Goal: Information Seeking & Learning: Learn about a topic

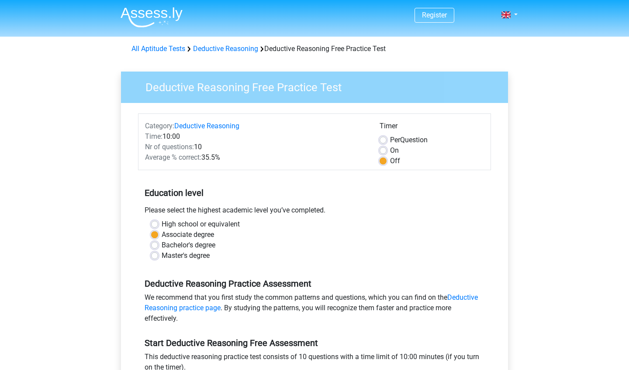
click at [582, 339] on div "Register Nederlands English" at bounding box center [314, 345] width 629 height 690
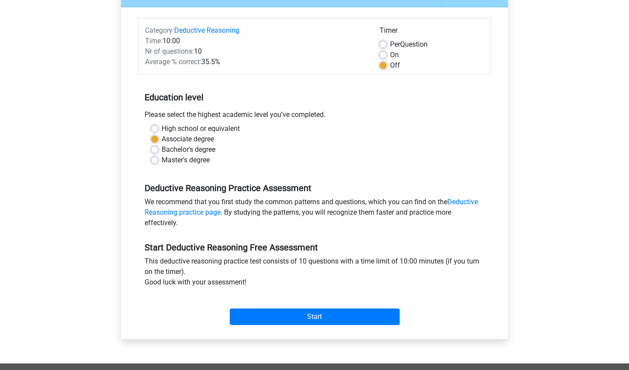
scroll to position [99, 0]
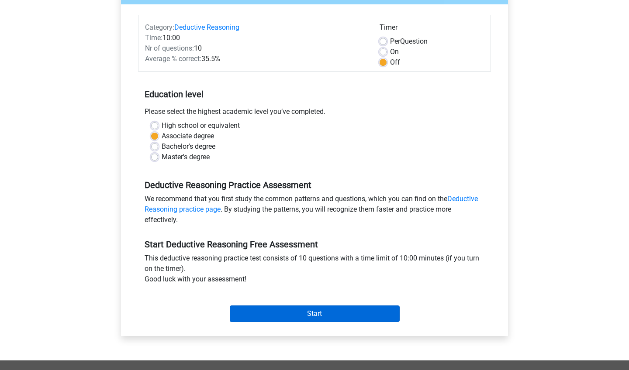
click at [297, 315] on input "Start" at bounding box center [315, 314] width 170 height 17
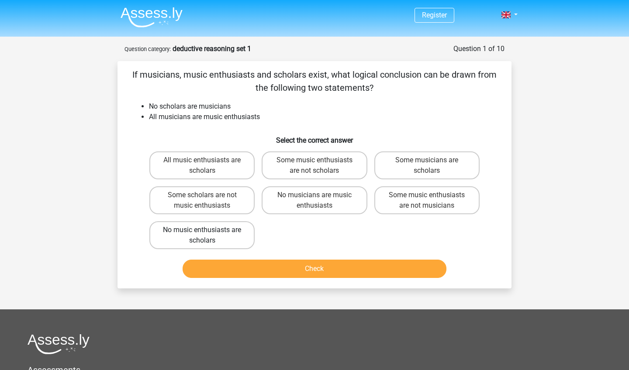
click at [200, 234] on label "No music enthusiasts are scholars" at bounding box center [201, 235] width 105 height 28
click at [202, 234] on input "No music enthusiasts are scholars" at bounding box center [205, 233] width 6 height 6
radio input "true"
click at [317, 271] on button "Check" at bounding box center [315, 269] width 264 height 18
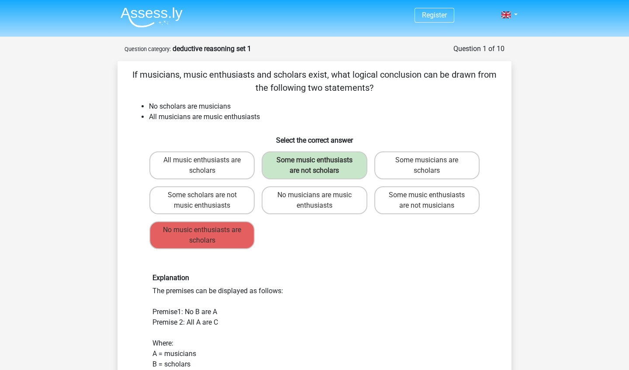
click at [336, 282] on h6 "Explanation" at bounding box center [314, 278] width 324 height 8
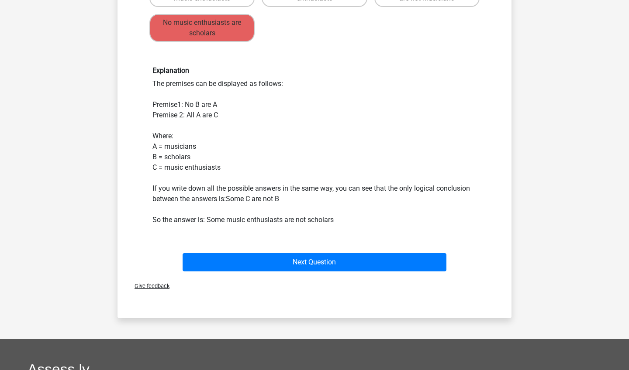
scroll to position [209, 0]
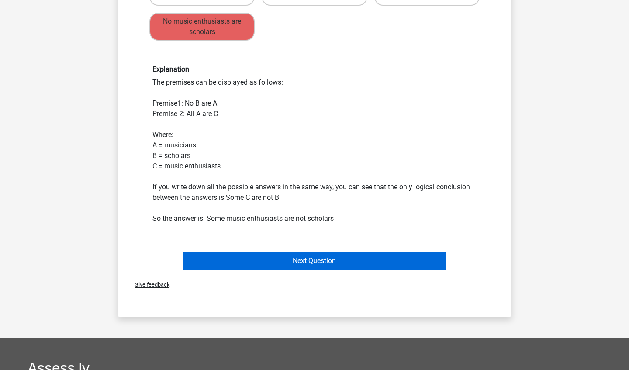
click at [311, 270] on button "Next Question" at bounding box center [315, 261] width 264 height 18
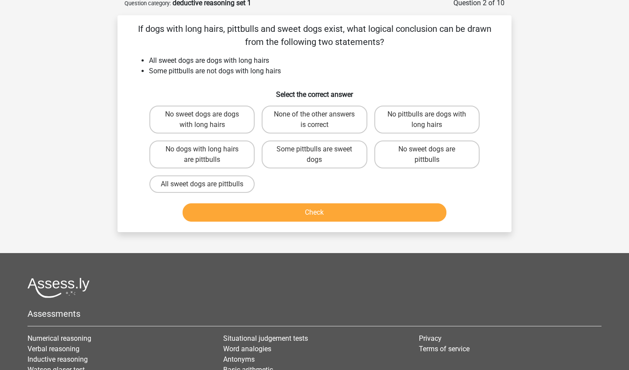
scroll to position [44, 0]
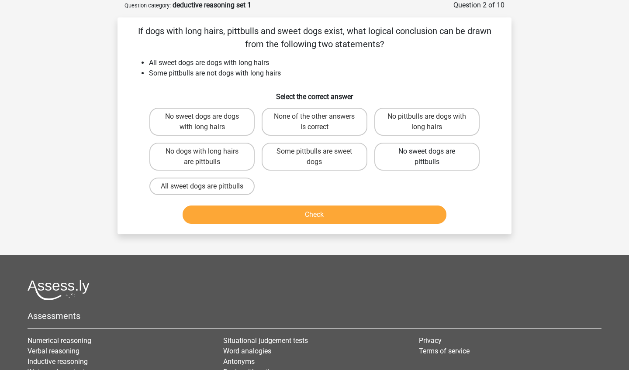
click at [405, 164] on label "No sweet dogs are pittbulls" at bounding box center [426, 157] width 105 height 28
click at [427, 157] on input "No sweet dogs are pittbulls" at bounding box center [430, 155] width 6 height 6
radio input "true"
click at [305, 224] on button "Check" at bounding box center [315, 215] width 264 height 18
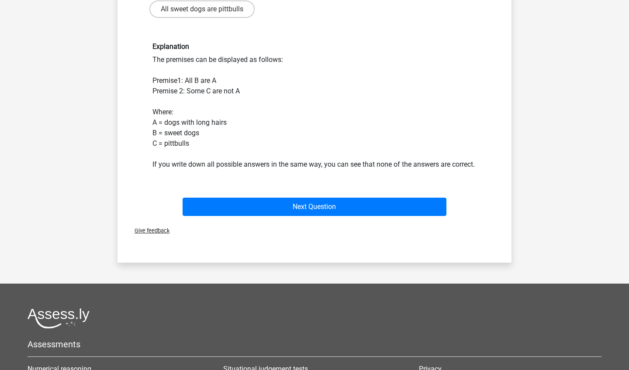
scroll to position [226, 0]
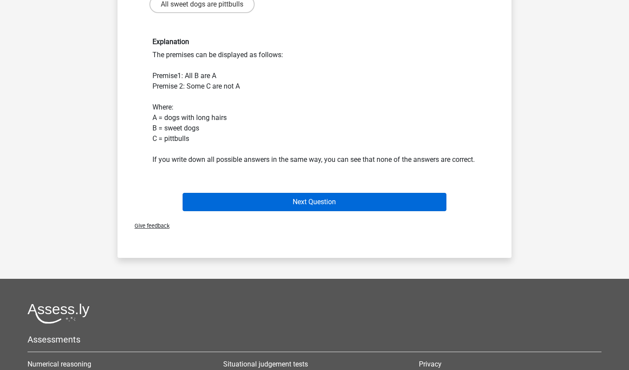
click at [318, 211] on button "Next Question" at bounding box center [315, 202] width 264 height 18
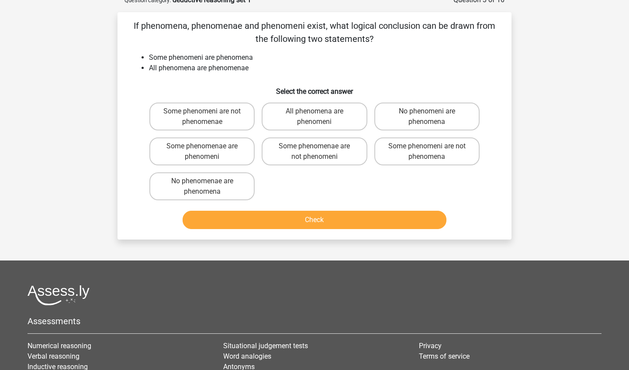
scroll to position [44, 0]
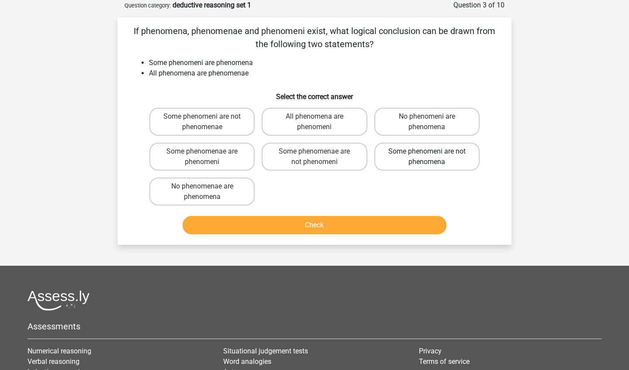
click at [421, 158] on label "Some phenomeni are not phenomena" at bounding box center [426, 157] width 105 height 28
click at [427, 157] on input "Some phenomeni are not phenomena" at bounding box center [430, 155] width 6 height 6
radio input "true"
click at [307, 221] on button "Check" at bounding box center [315, 225] width 264 height 18
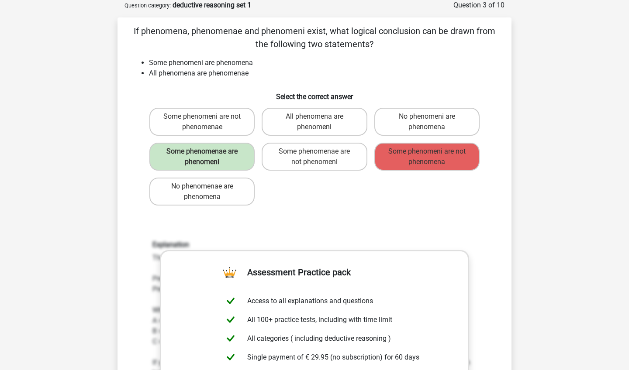
click at [338, 218] on div "If phenomena, phenomenae and phenomeni exist, what logical conclusion can be dr…" at bounding box center [314, 271] width 387 height 495
click at [486, 324] on div "Explanation The premises can be displayed as follows: Premise1: Some B are A Pr…" at bounding box center [314, 355] width 366 height 271
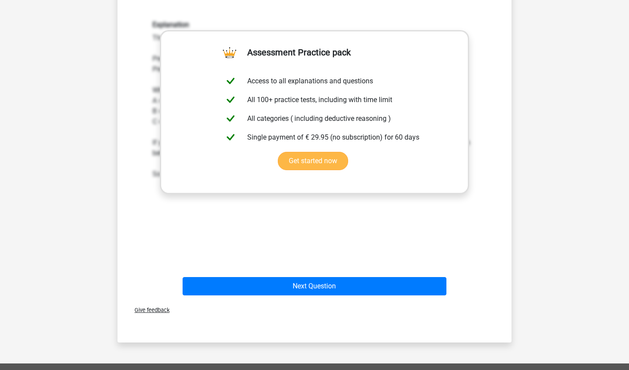
scroll to position [271, 0]
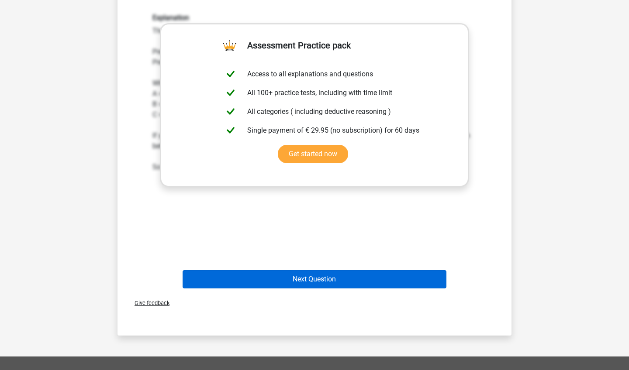
click at [315, 281] on button "Next Question" at bounding box center [315, 279] width 264 height 18
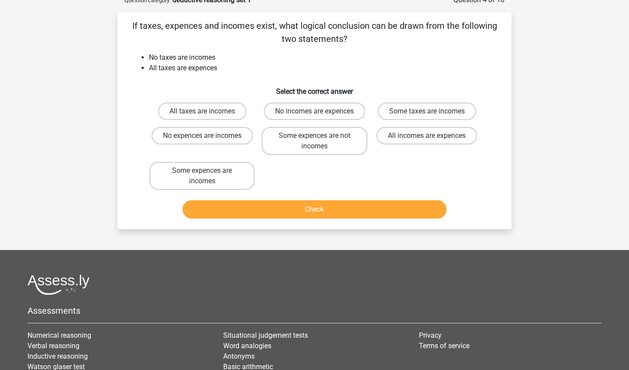
scroll to position [44, 0]
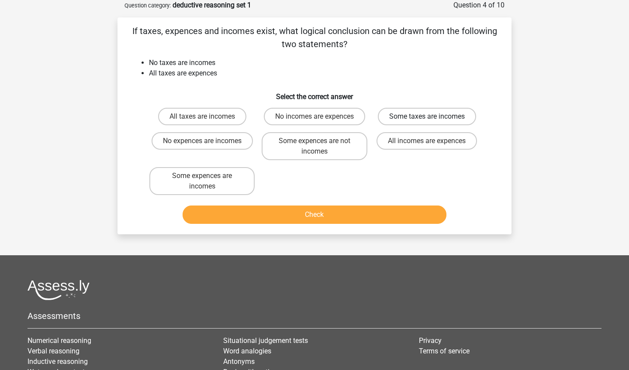
click at [436, 116] on label "Some taxes are incomes" at bounding box center [427, 116] width 98 height 17
click at [432, 117] on input "Some taxes are incomes" at bounding box center [430, 120] width 6 height 6
radio input "true"
click at [296, 224] on button "Check" at bounding box center [315, 215] width 264 height 18
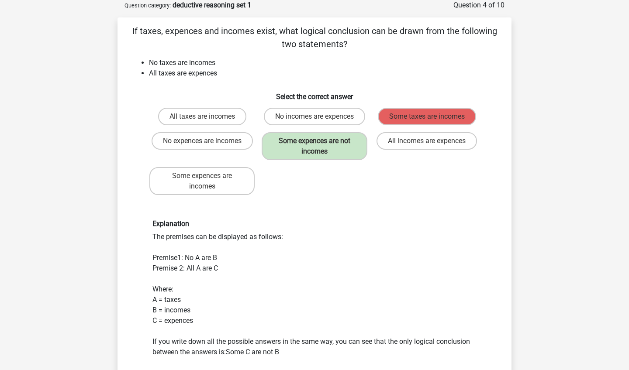
click at [365, 264] on div "Explanation The premises can be displayed as follows: Premise1: No A are B Prem…" at bounding box center [314, 299] width 337 height 158
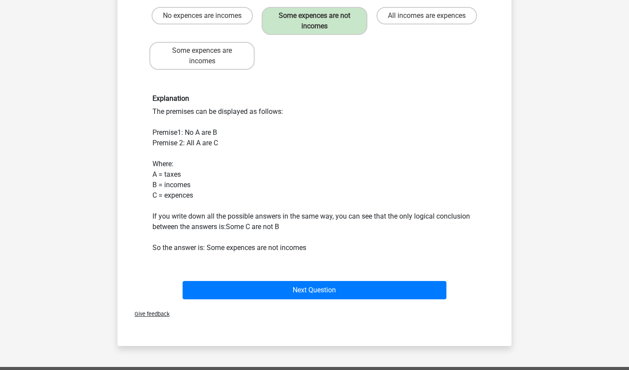
scroll to position [170, 0]
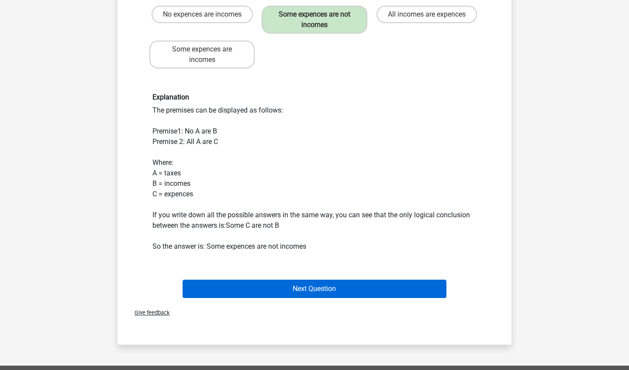
click at [306, 287] on button "Next Question" at bounding box center [315, 289] width 264 height 18
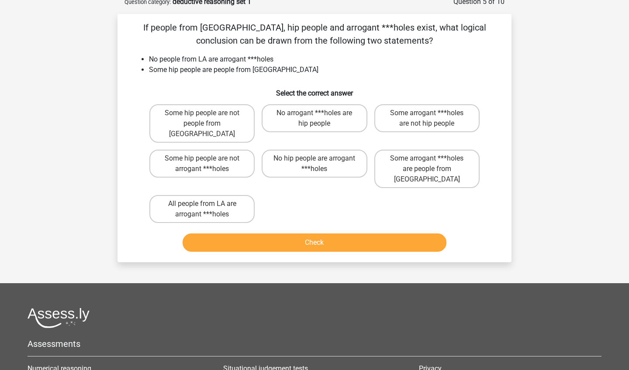
scroll to position [44, 0]
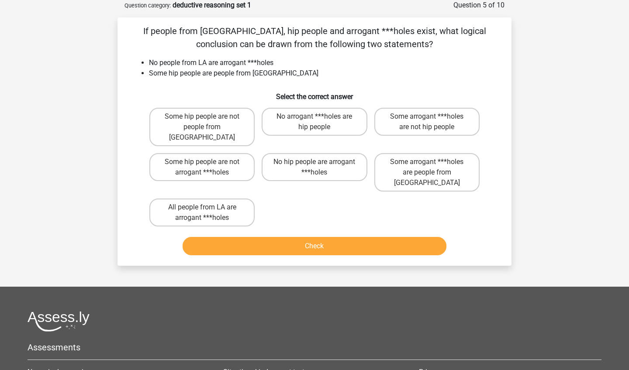
click at [221, 125] on label "Some hip people are not people from LA" at bounding box center [201, 127] width 105 height 38
click at [208, 122] on input "Some hip people are not people from LA" at bounding box center [205, 120] width 6 height 6
radio input "true"
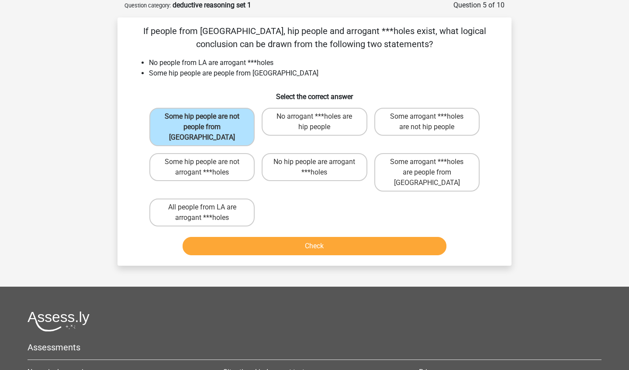
click at [318, 237] on button "Check" at bounding box center [315, 246] width 264 height 18
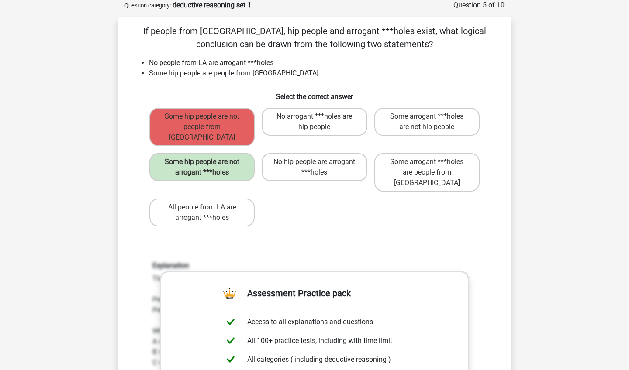
click at [437, 241] on div "Explanation The premises can be displayed as follows: Premise1: No A are B Prem…" at bounding box center [314, 376] width 366 height 271
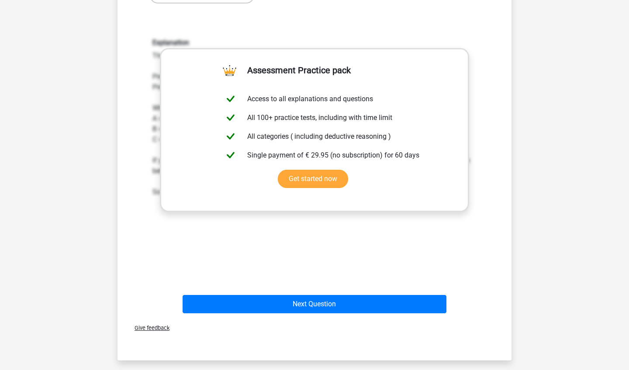
scroll to position [267, 0]
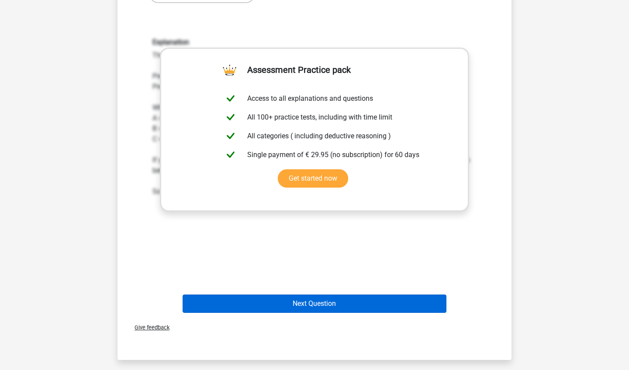
click at [313, 295] on button "Next Question" at bounding box center [315, 304] width 264 height 18
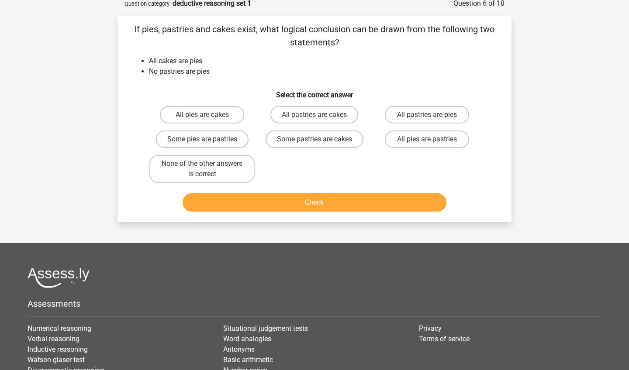
scroll to position [44, 0]
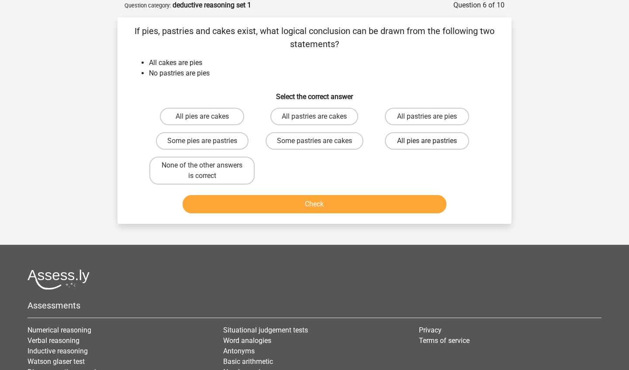
click at [425, 142] on label "All pies are pastries" at bounding box center [427, 140] width 84 height 17
click at [427, 142] on input "All pies are pastries" at bounding box center [430, 144] width 6 height 6
radio input "true"
click at [318, 205] on button "Check" at bounding box center [315, 204] width 264 height 18
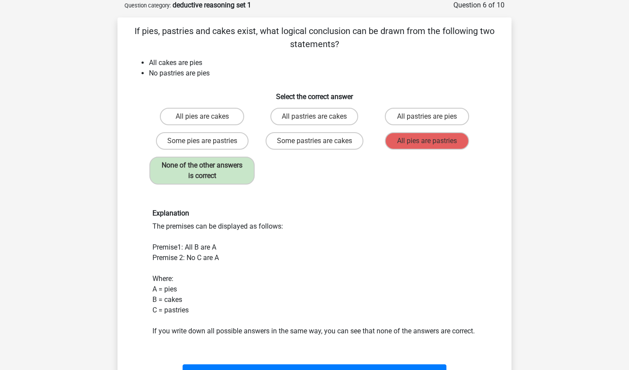
click at [364, 281] on div "Explanation The premises can be displayed as follows: Premise1: All B are A Pre…" at bounding box center [314, 272] width 337 height 127
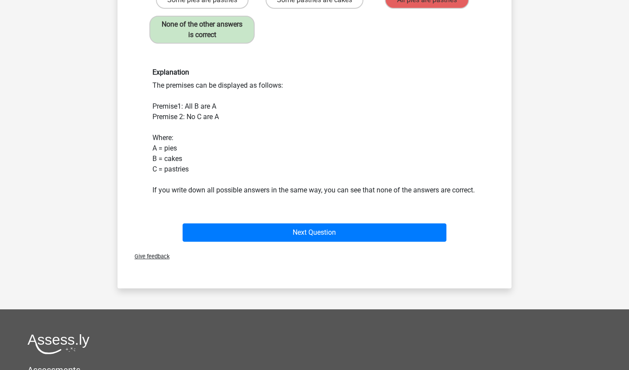
scroll to position [221, 0]
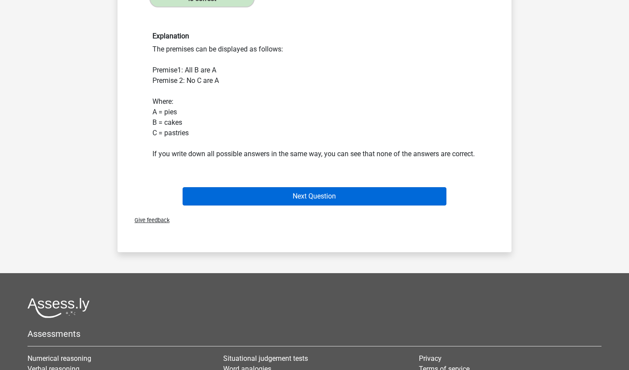
click at [313, 206] on button "Next Question" at bounding box center [315, 196] width 264 height 18
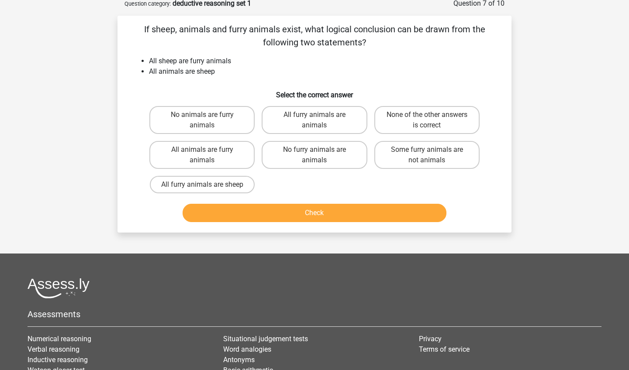
scroll to position [44, 0]
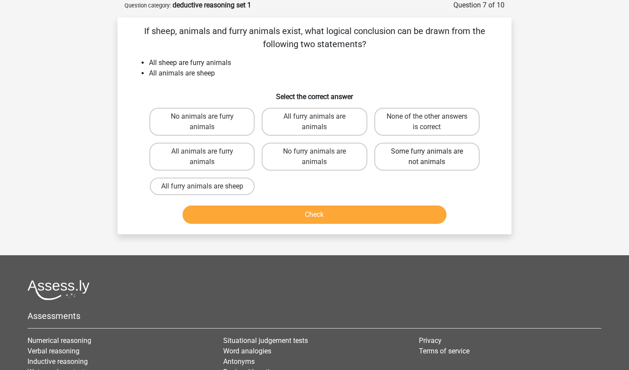
click at [456, 150] on label "Some furry animals are not animals" at bounding box center [426, 157] width 105 height 28
click at [432, 152] on input "Some furry animals are not animals" at bounding box center [430, 155] width 6 height 6
radio input "true"
click at [314, 212] on button "Check" at bounding box center [315, 215] width 264 height 18
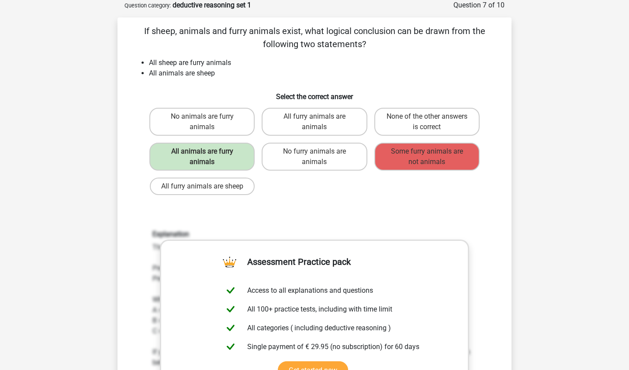
click at [486, 239] on div "Explanation The premises can be displayed as follows: Premise1: All A are B Pre…" at bounding box center [314, 344] width 366 height 271
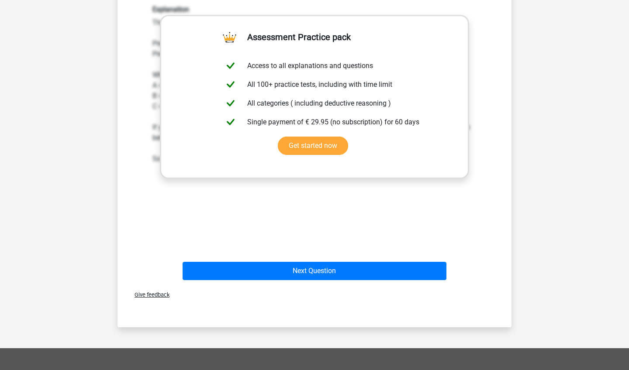
scroll to position [272, 0]
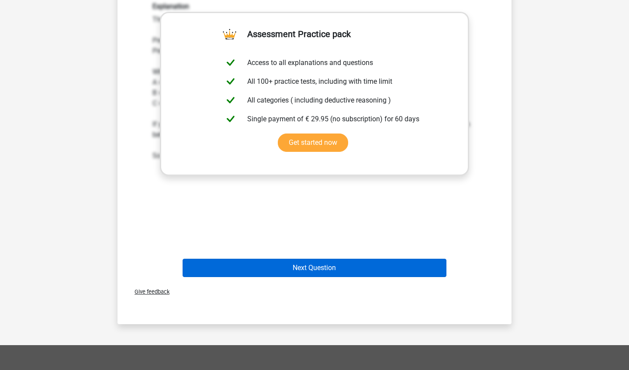
click at [294, 266] on button "Next Question" at bounding box center [315, 268] width 264 height 18
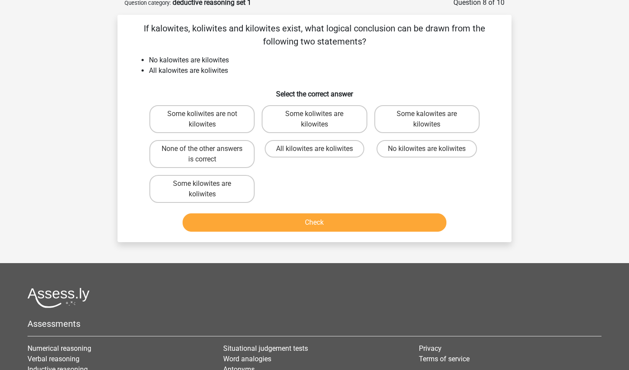
scroll to position [44, 0]
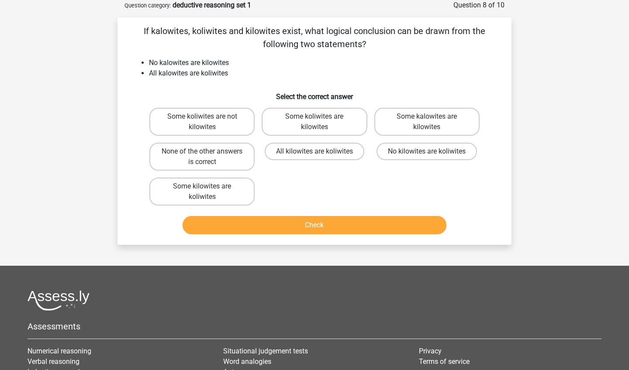
click at [307, 226] on button "Check" at bounding box center [315, 225] width 264 height 18
click at [303, 127] on label "Some koliwites are kilowites" at bounding box center [314, 122] width 105 height 28
click at [314, 122] on input "Some koliwites are kilowites" at bounding box center [317, 120] width 6 height 6
radio input "true"
click at [310, 234] on button "Check" at bounding box center [315, 225] width 264 height 18
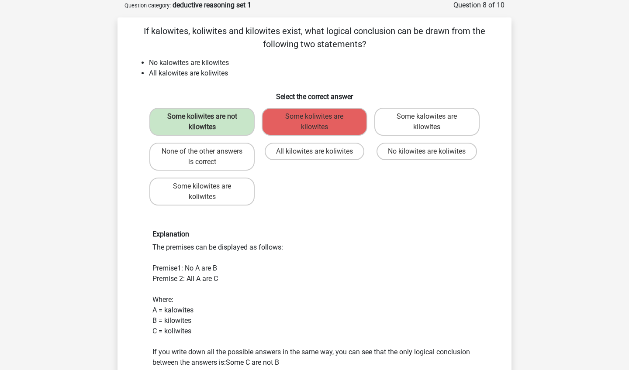
click at [534, 340] on div "Register Nederlands English" at bounding box center [314, 344] width 629 height 777
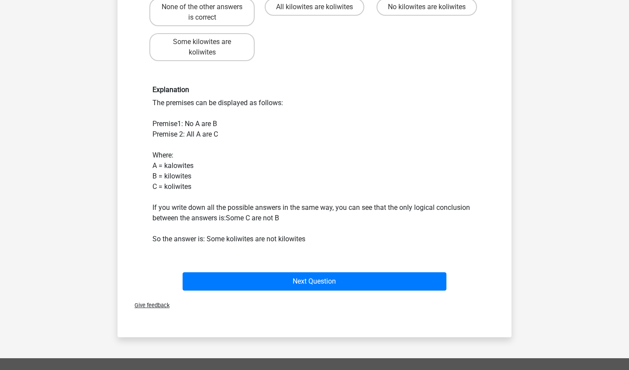
scroll to position [189, 0]
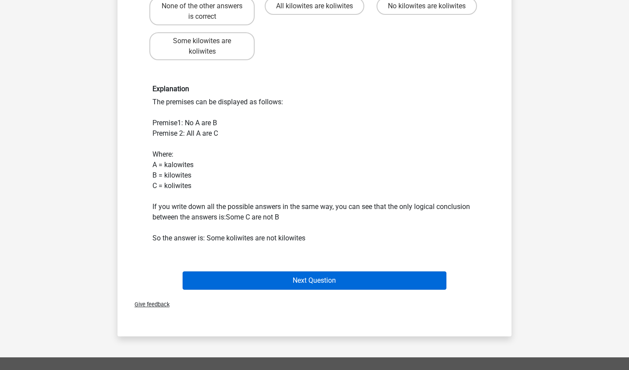
click at [307, 277] on button "Next Question" at bounding box center [315, 281] width 264 height 18
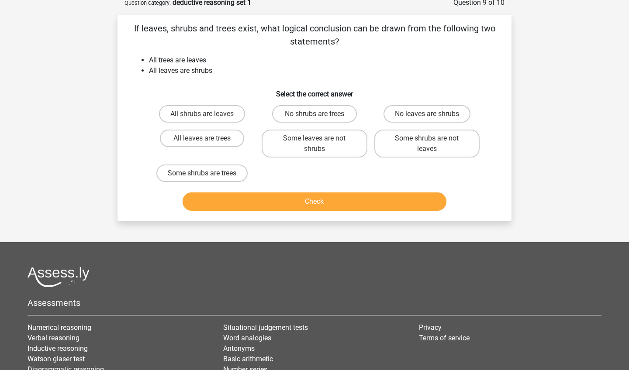
scroll to position [44, 0]
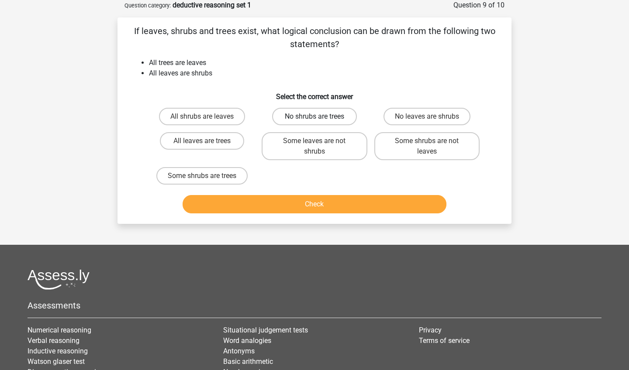
click at [318, 112] on label "No shrubs are trees" at bounding box center [314, 116] width 84 height 17
click at [318, 117] on input "No shrubs are trees" at bounding box center [317, 120] width 6 height 6
radio input "true"
click at [313, 200] on button "Check" at bounding box center [315, 204] width 264 height 18
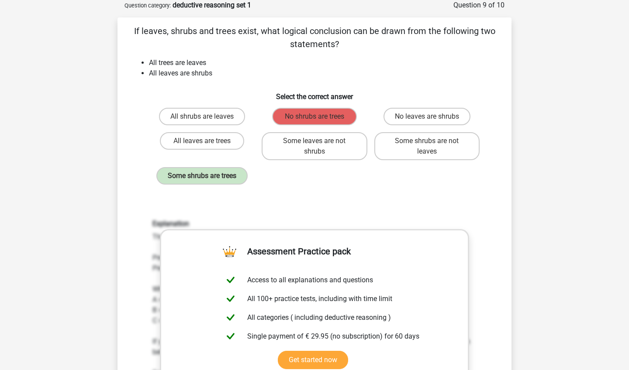
click at [410, 211] on div "Explanation The premises can be displayed as follows: Premise1: All B are A Pre…" at bounding box center [314, 334] width 366 height 271
click at [473, 222] on h6 "Explanation" at bounding box center [314, 224] width 324 height 8
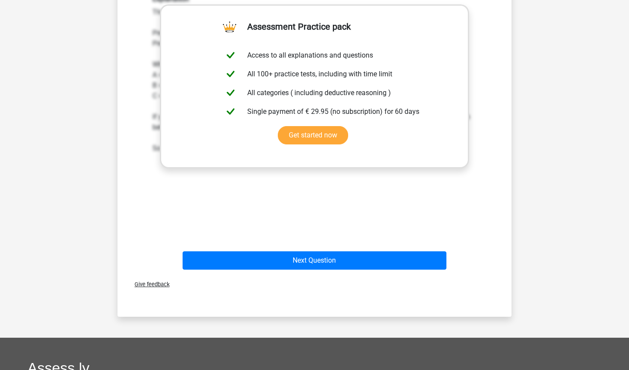
scroll to position [276, 0]
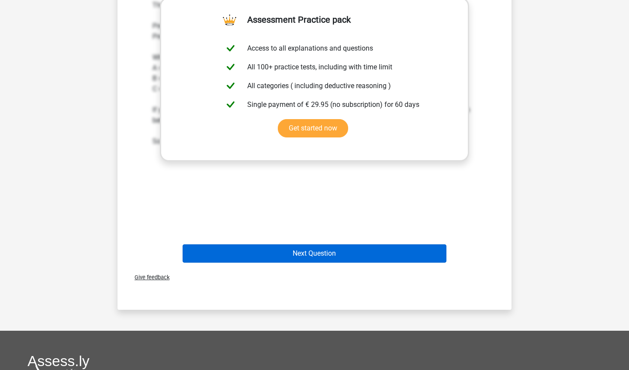
click at [331, 251] on button "Next Question" at bounding box center [315, 254] width 264 height 18
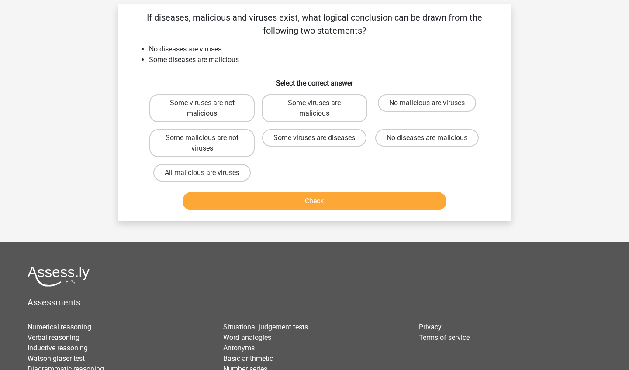
scroll to position [44, 0]
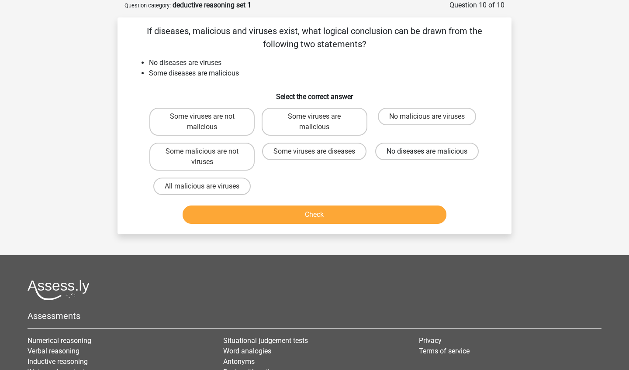
click at [406, 155] on label "No diseases are malicious" at bounding box center [426, 151] width 103 height 17
click at [427, 155] on input "No diseases are malicious" at bounding box center [430, 155] width 6 height 6
radio input "true"
click at [299, 219] on button "Check" at bounding box center [315, 215] width 264 height 18
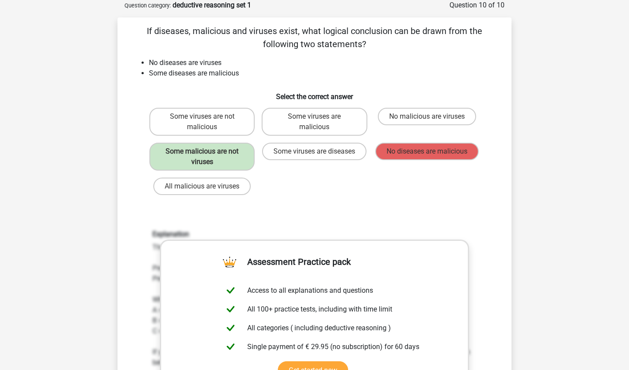
click at [378, 220] on div "Explanation The premises can be displayed as follows: Premise1: No A are B Prem…" at bounding box center [314, 344] width 366 height 271
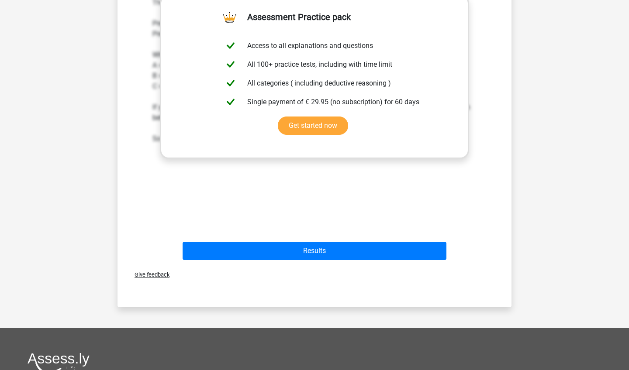
scroll to position [293, 0]
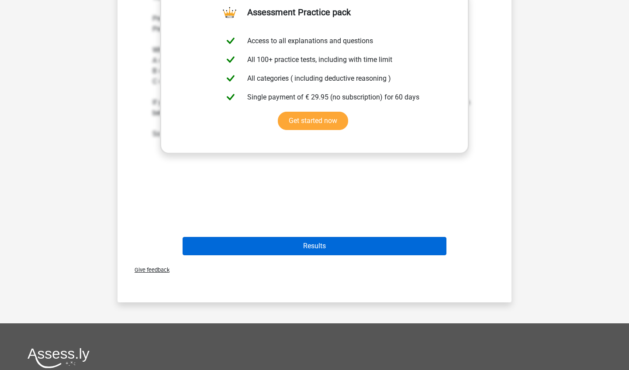
click at [295, 245] on button "Results" at bounding box center [315, 246] width 264 height 18
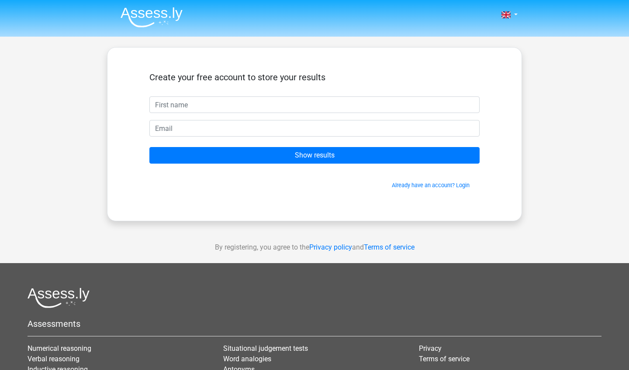
click at [475, 103] on input "text" at bounding box center [314, 104] width 330 height 17
